Goal: Information Seeking & Learning: Understand process/instructions

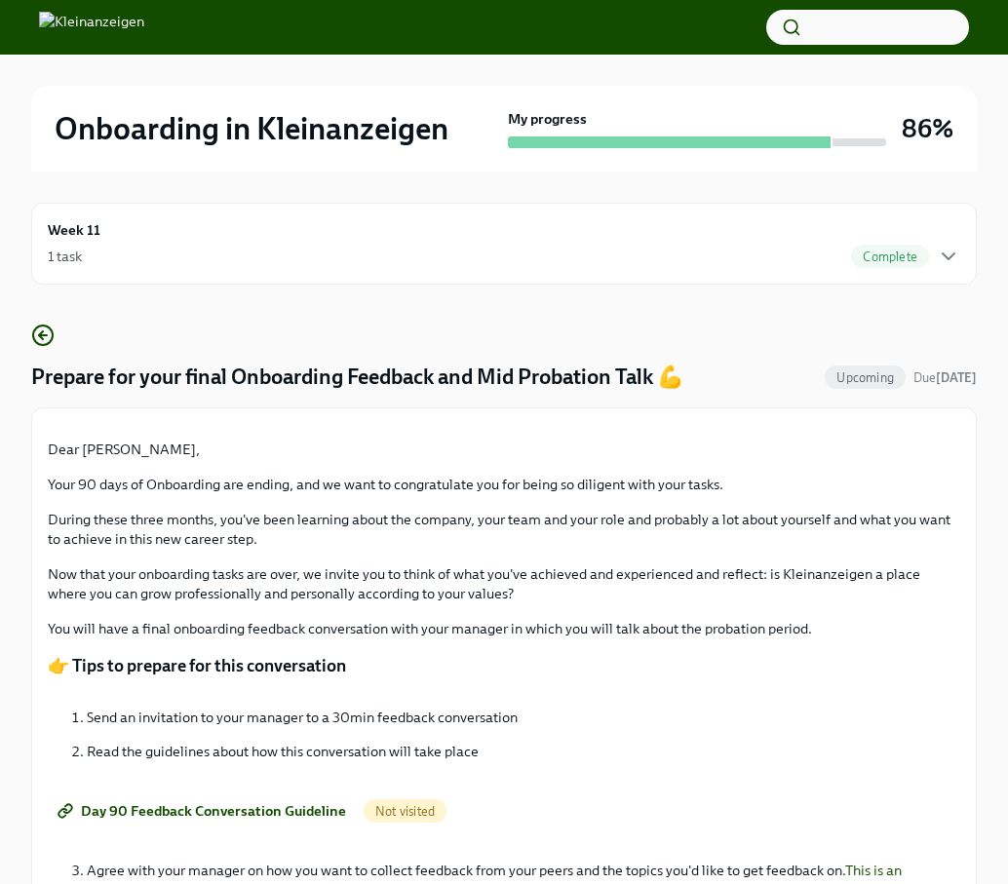
click at [685, 114] on div "My progress" at bounding box center [697, 128] width 378 height 39
click at [823, 243] on div "Week 11 1 task Complete" at bounding box center [504, 243] width 912 height 49
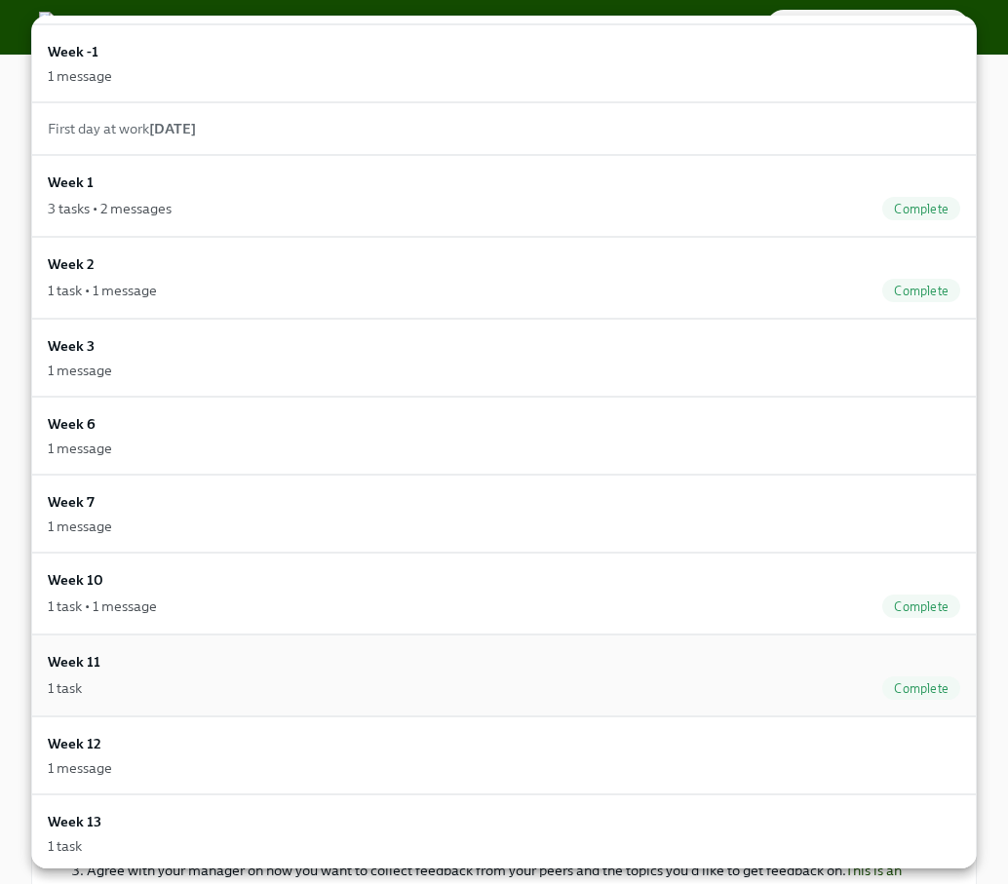
scroll to position [211, 0]
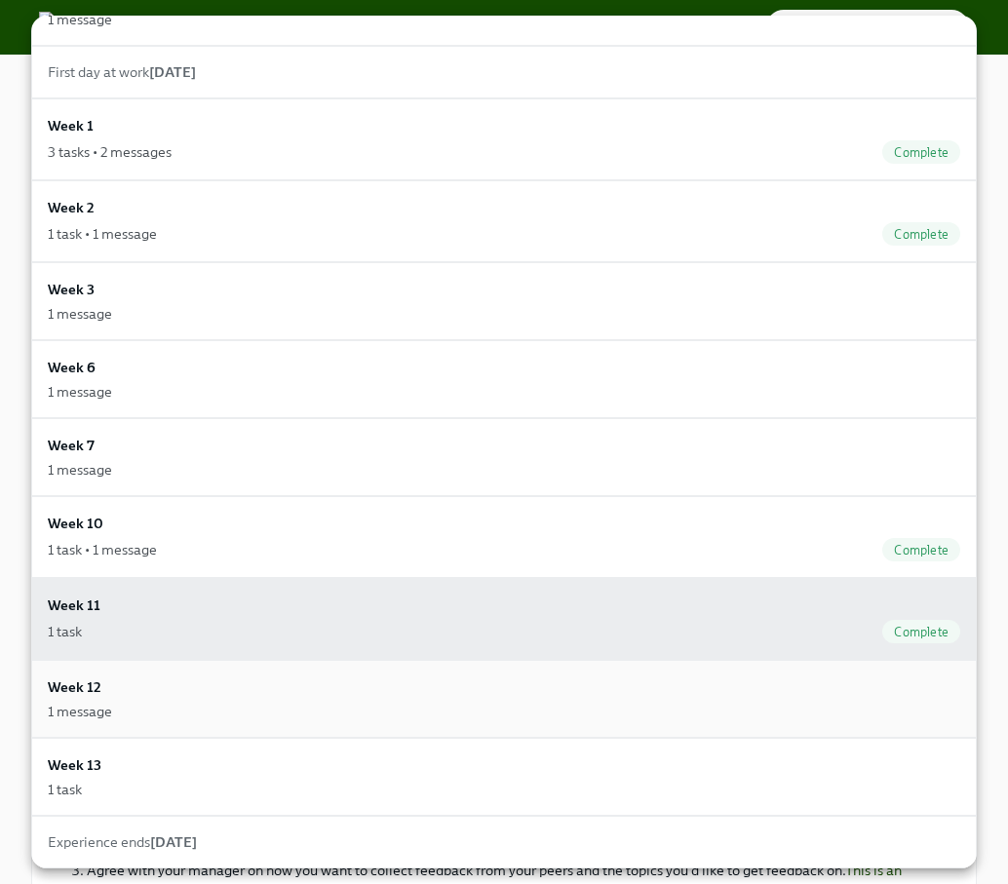
click at [383, 697] on div "Week 12 1 message" at bounding box center [504, 698] width 912 height 45
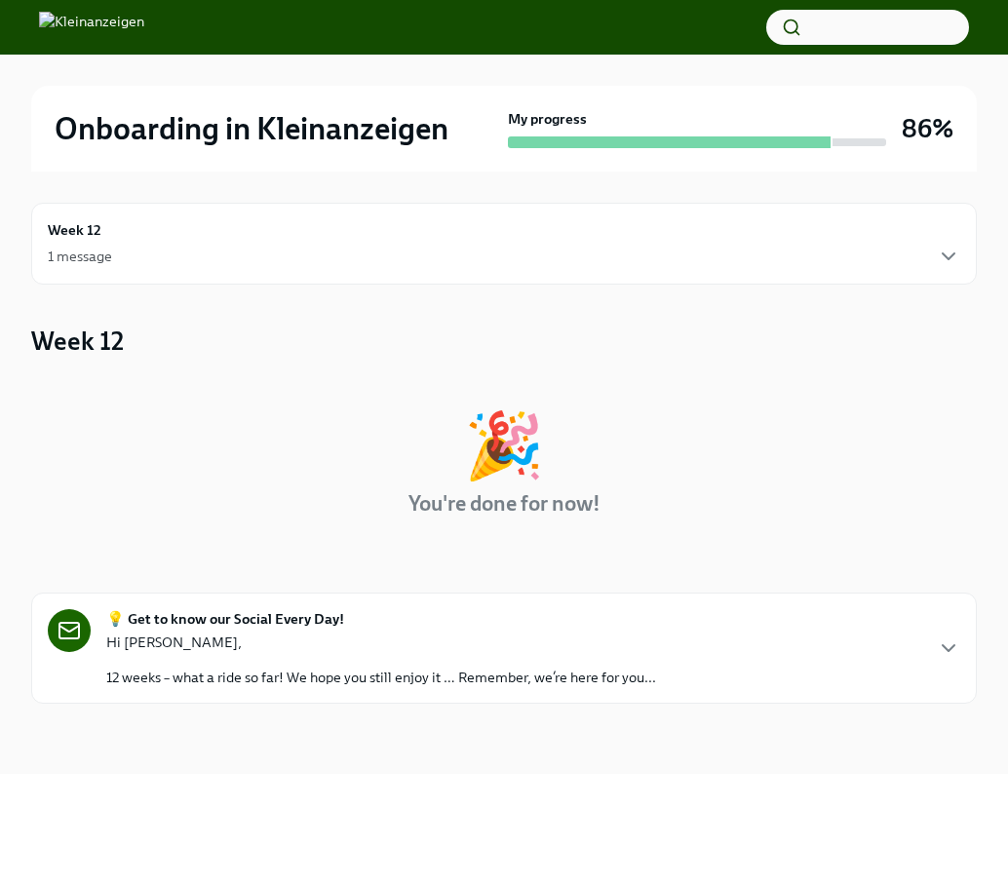
click at [454, 659] on div "Hi [PERSON_NAME], 12 weeks – what a ride so far! We hope you still enjoy it … R…" at bounding box center [381, 660] width 550 height 55
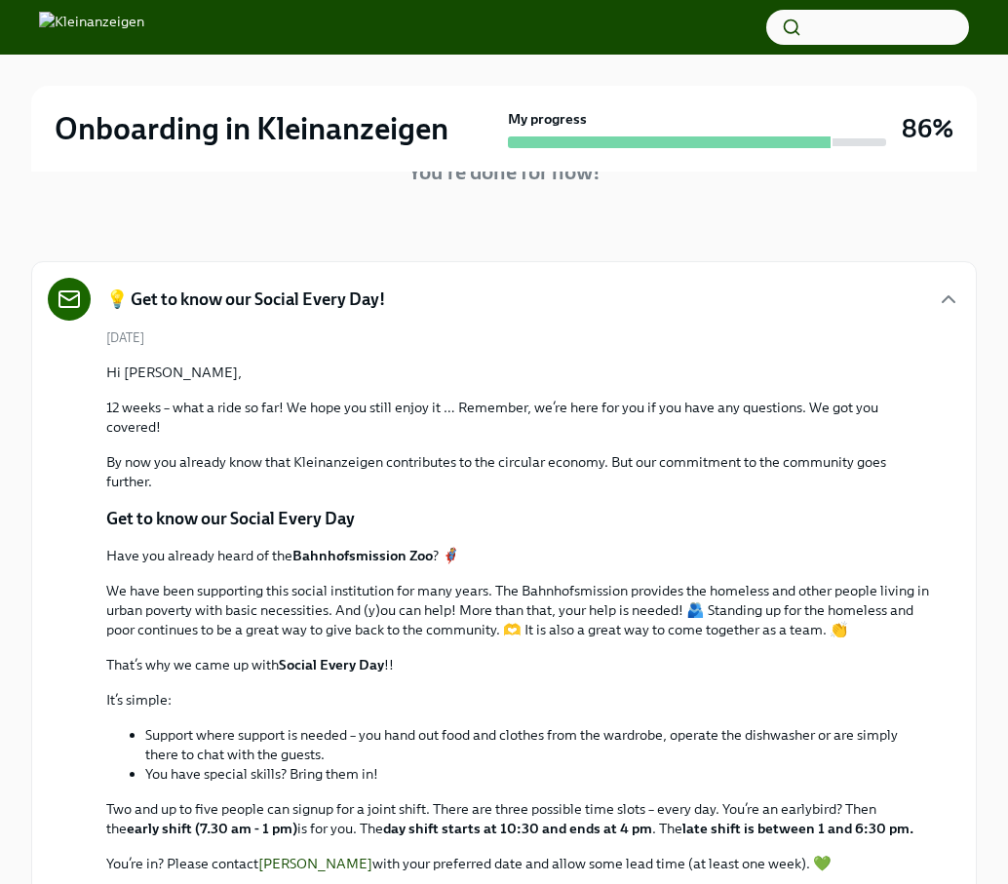
scroll to position [329, 0]
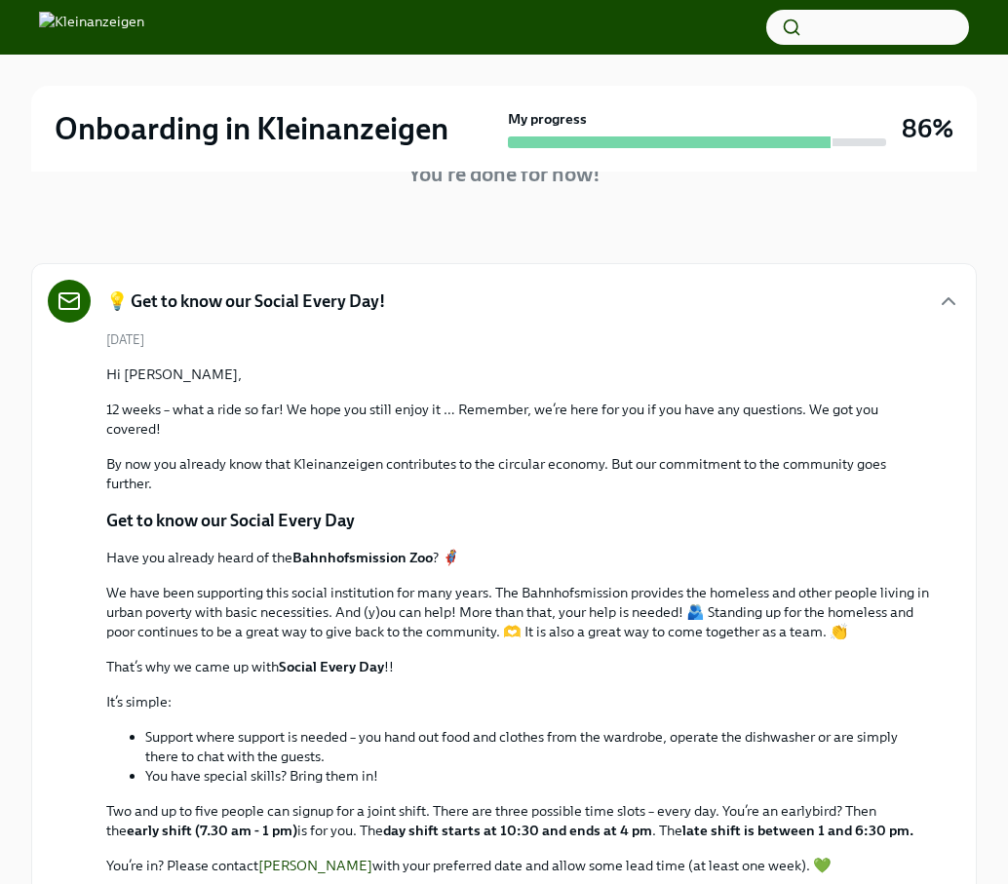
click at [497, 163] on div "Onboarding in Kleinanzeigen My progress 86%" at bounding box center [503, 129] width 945 height 86
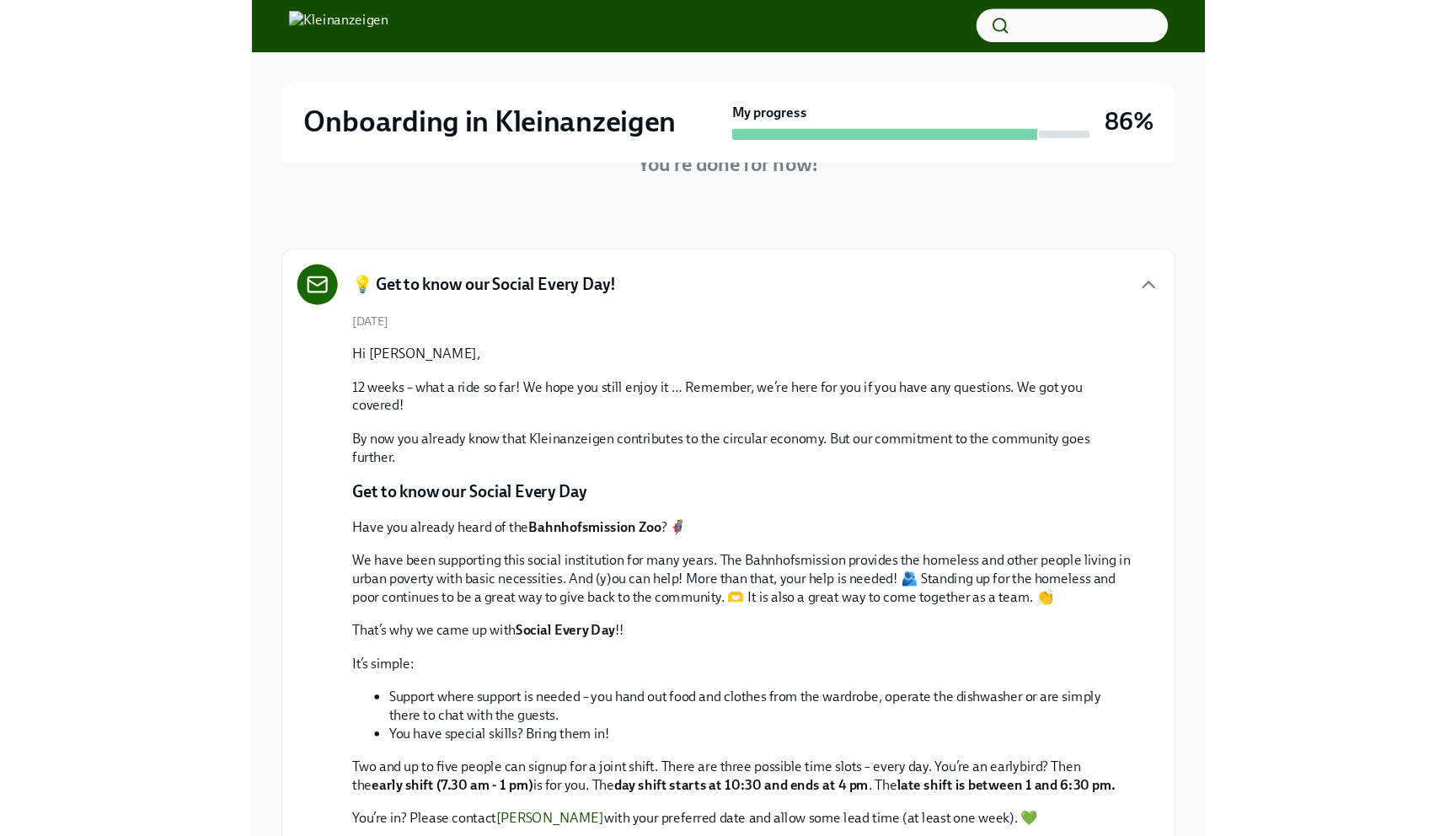
scroll to position [0, 0]
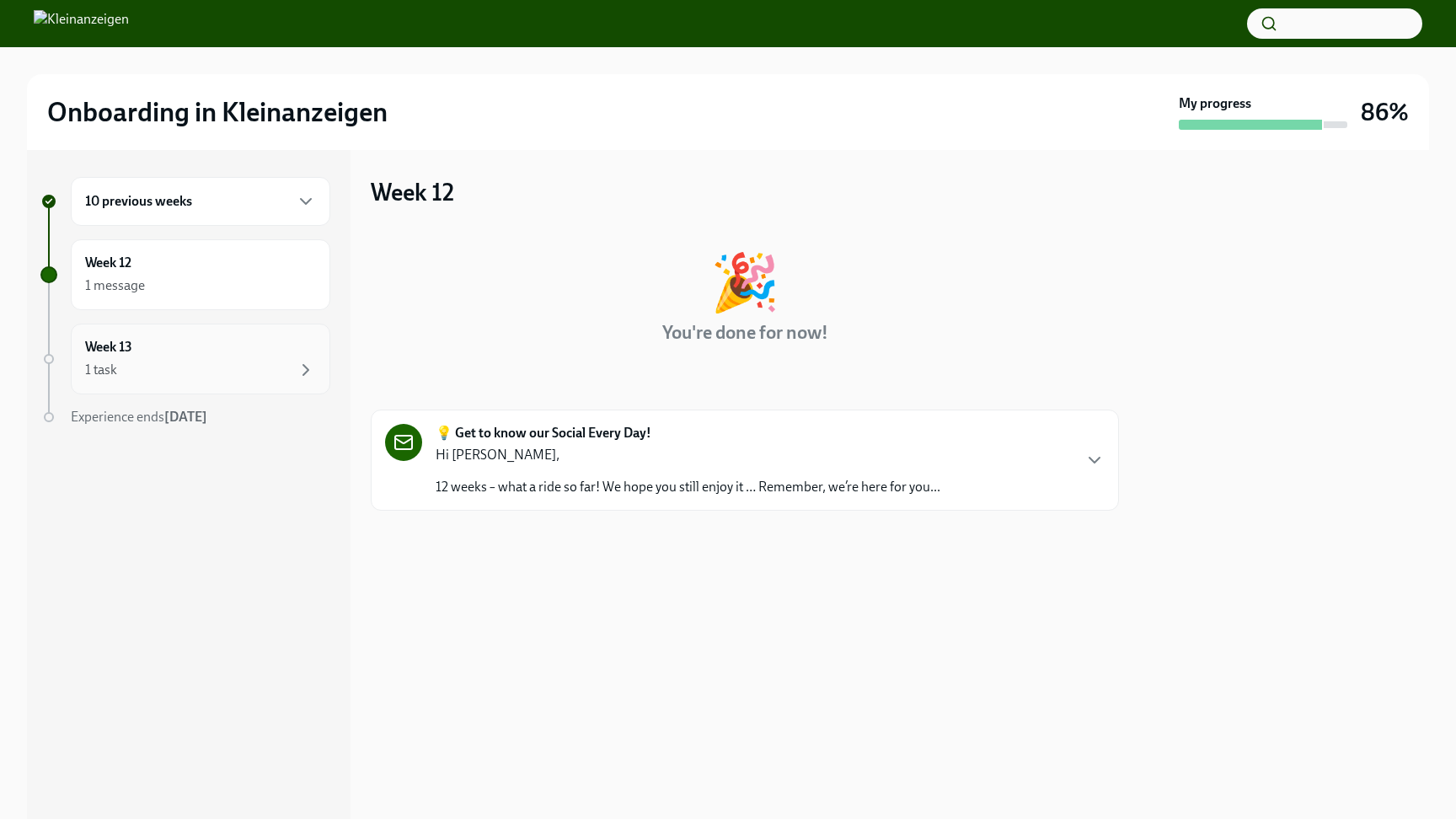
click at [206, 360] on div "1 task" at bounding box center [200, 369] width 231 height 20
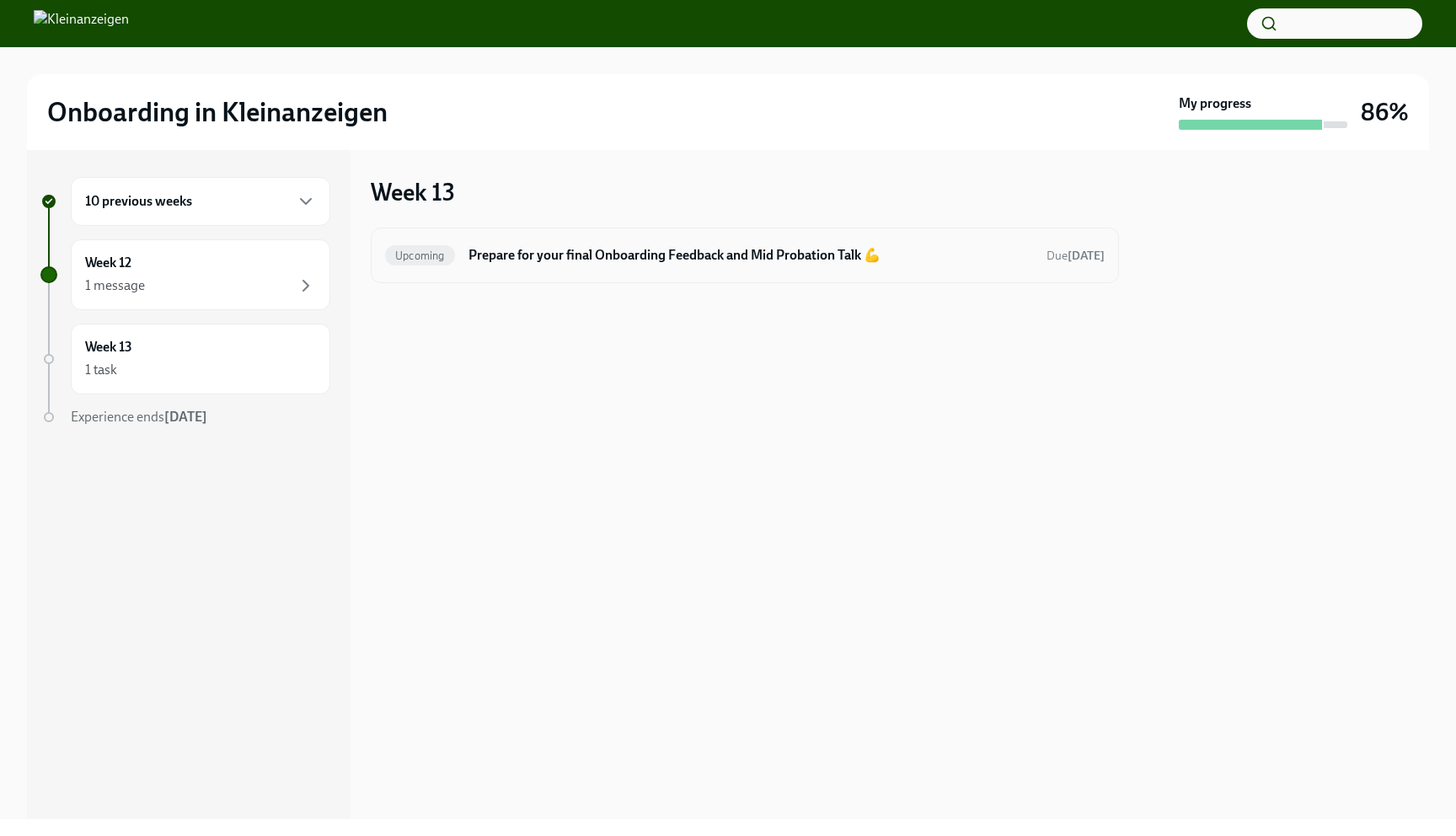
click at [651, 256] on h6 "Prepare for your final Onboarding Feedback and Mid Probation Talk 💪" at bounding box center [750, 255] width 565 height 18
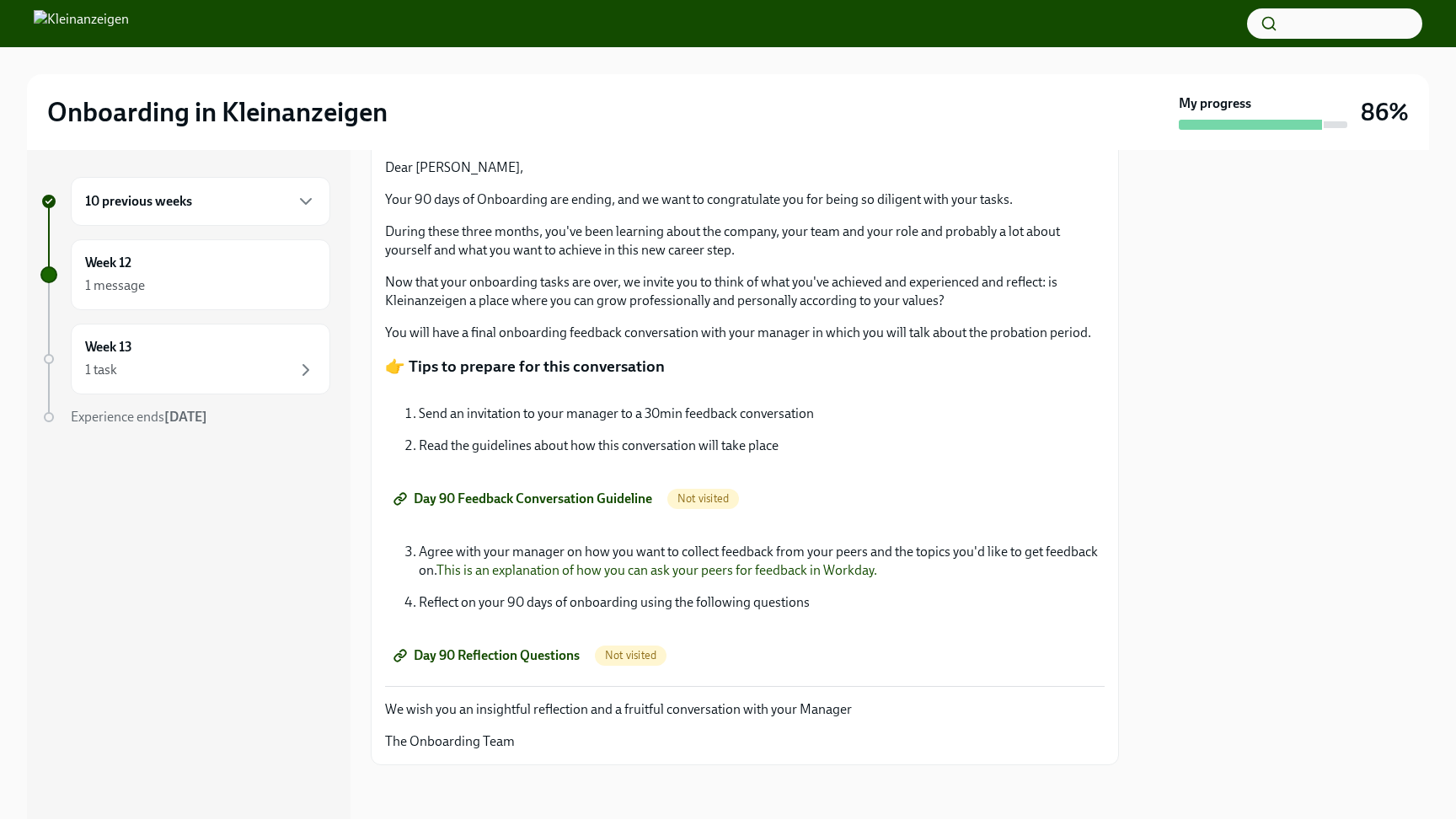
scroll to position [301, 0]
click at [717, 498] on span "Not visited" at bounding box center [703, 498] width 72 height 13
click at [610, 497] on span "Day 90 Feedback Conversation Guideline" at bounding box center [524, 498] width 255 height 16
click at [548, 652] on span "Day 90 Reflection Questions" at bounding box center [488, 654] width 182 height 16
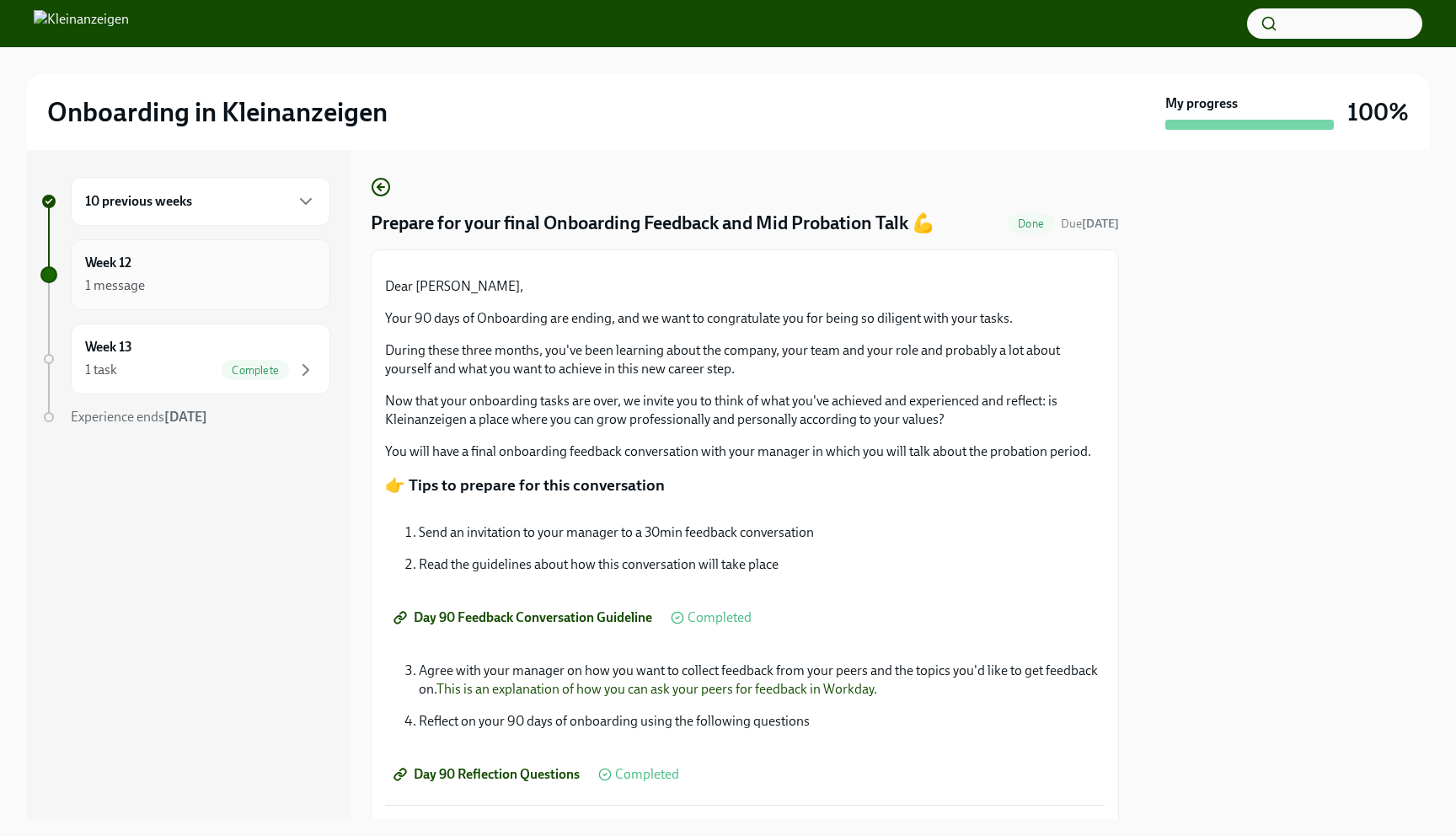
click at [249, 269] on div "Week 12 1 message" at bounding box center [200, 274] width 231 height 42
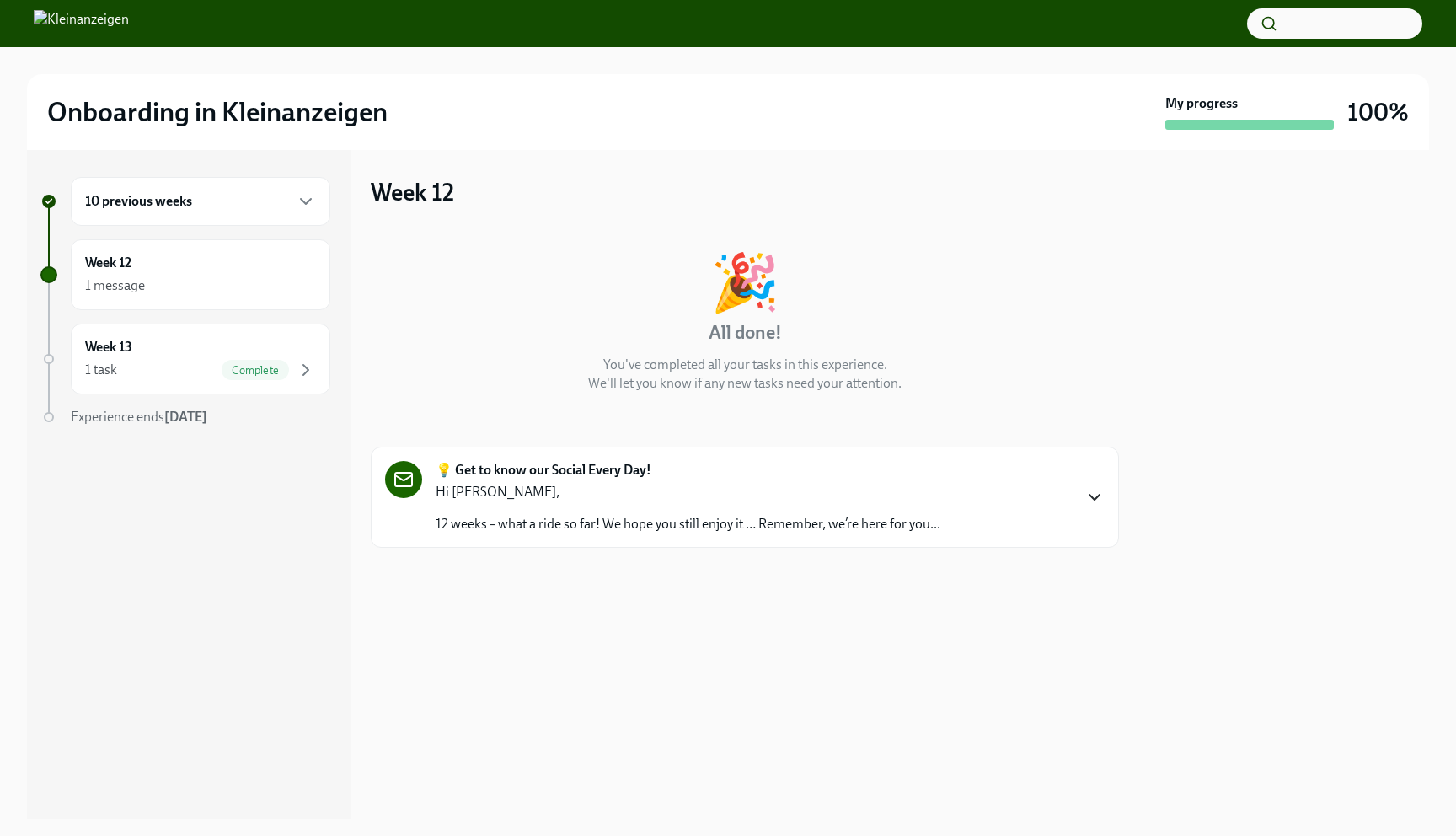
click at [871, 495] on icon "button" at bounding box center [1094, 496] width 20 height 20
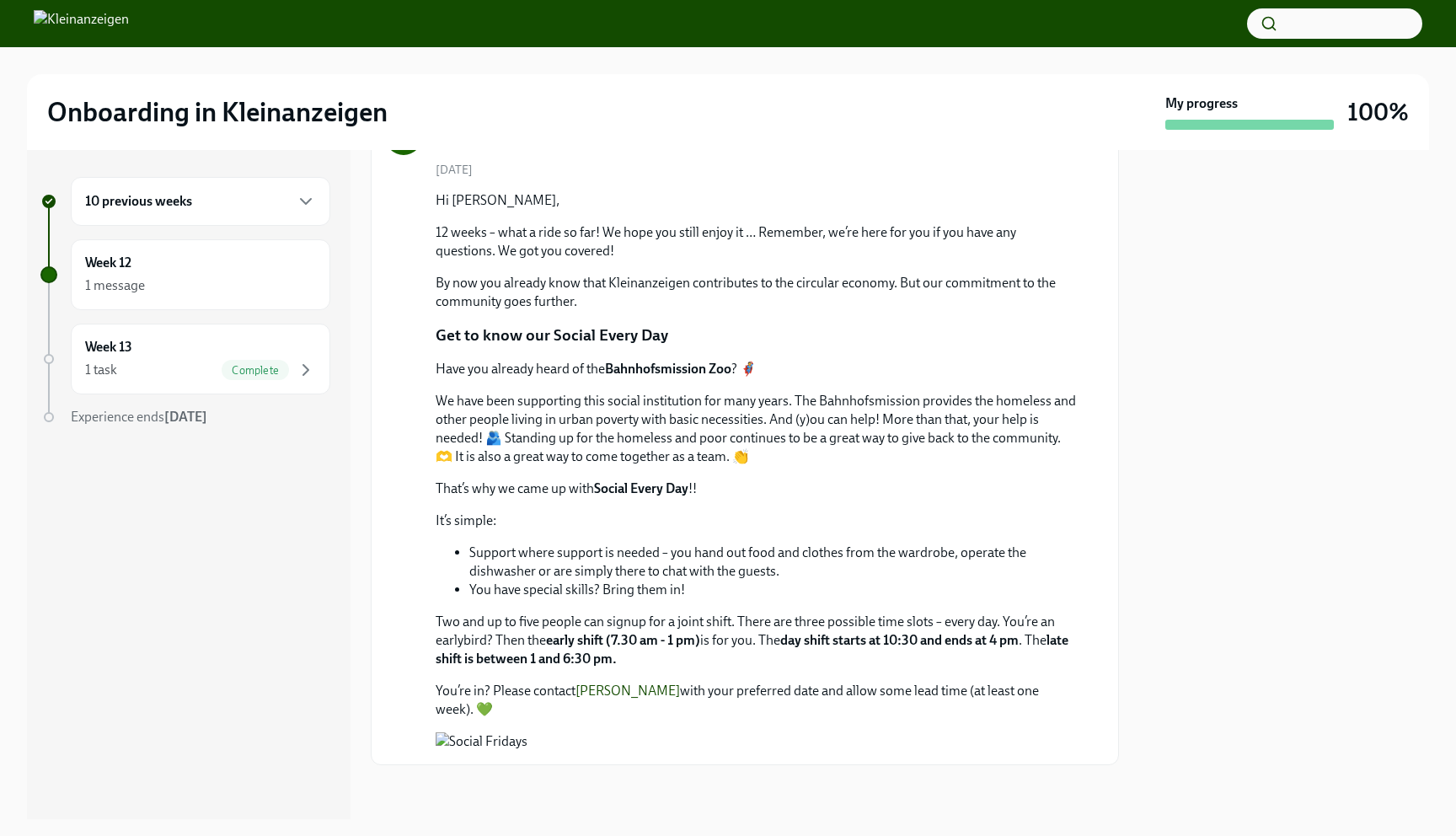
scroll to position [498, 0]
